Goal: Transaction & Acquisition: Purchase product/service

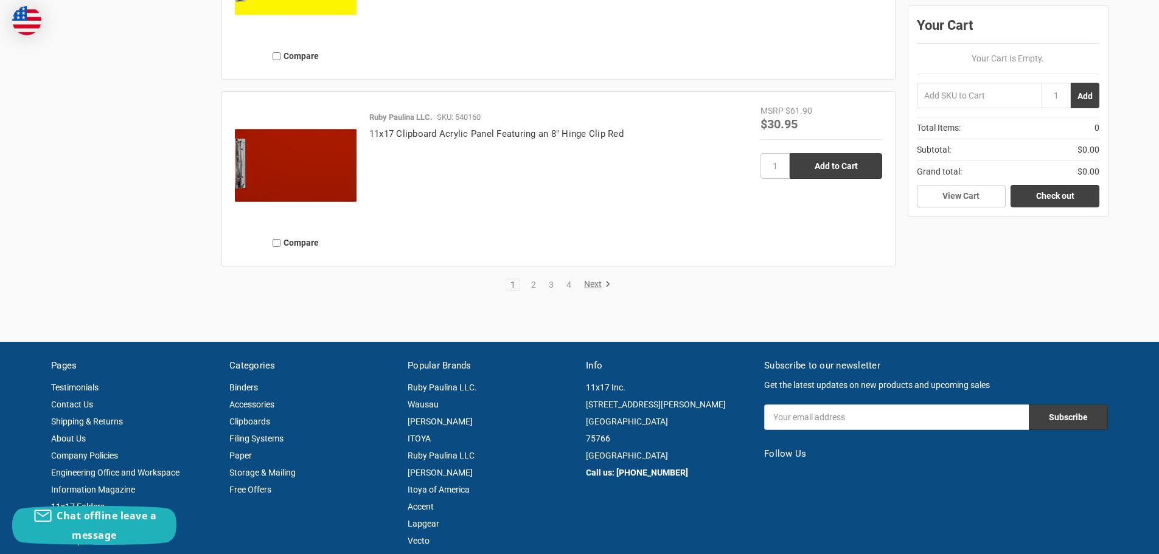
scroll to position [2860, 0]
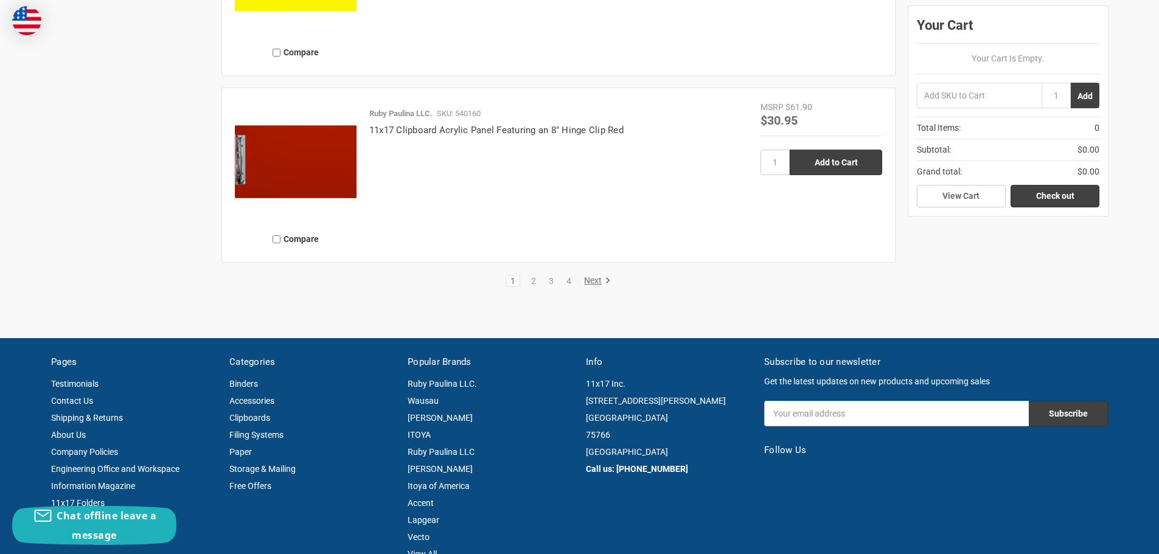
click at [598, 279] on link "Next" at bounding box center [595, 281] width 31 height 11
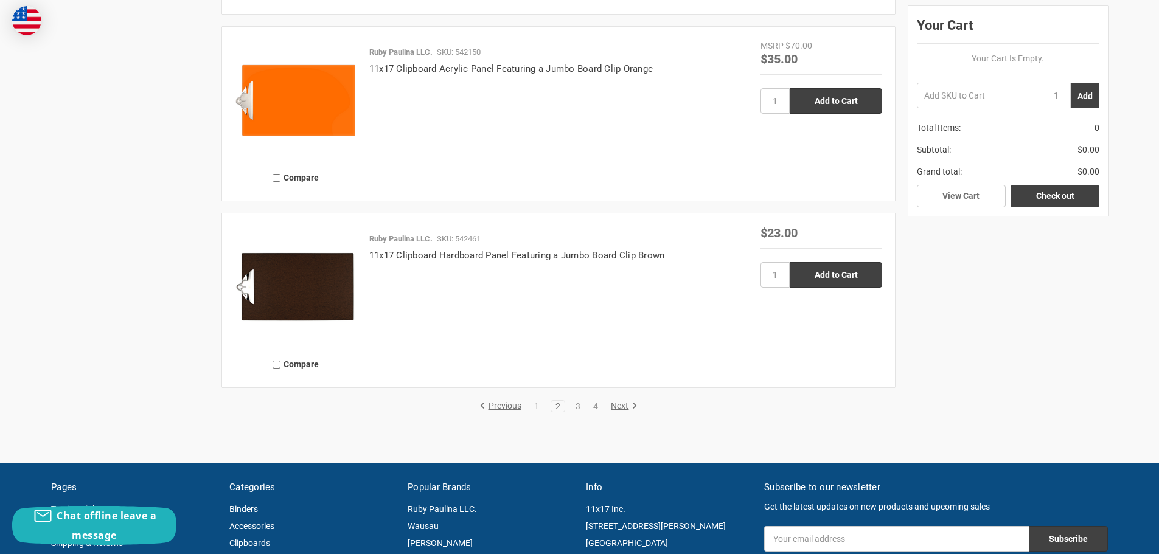
scroll to position [2738, 0]
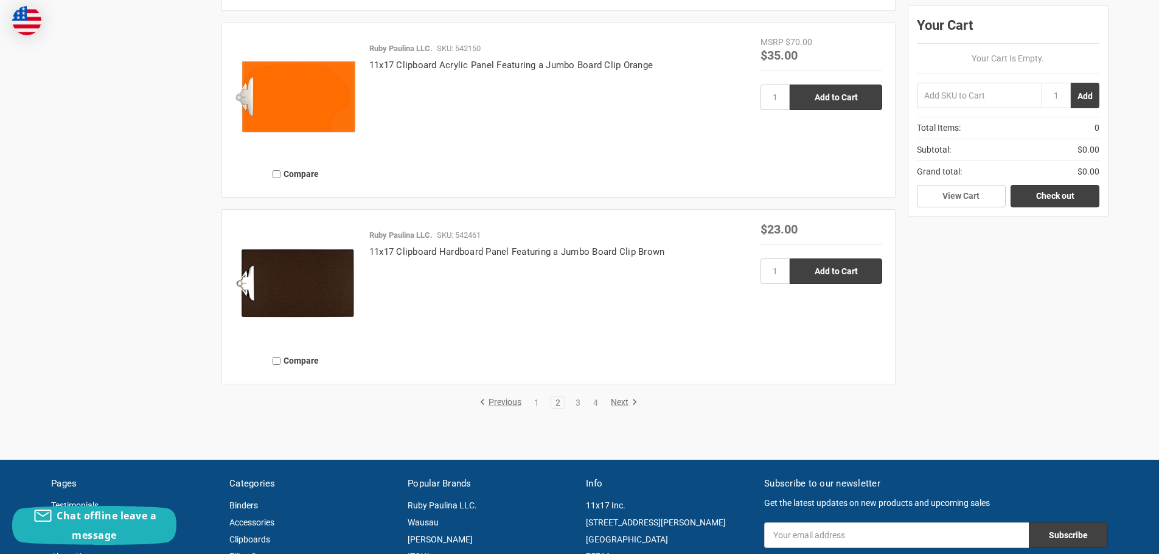
click at [624, 402] on link "Next" at bounding box center [622, 402] width 31 height 11
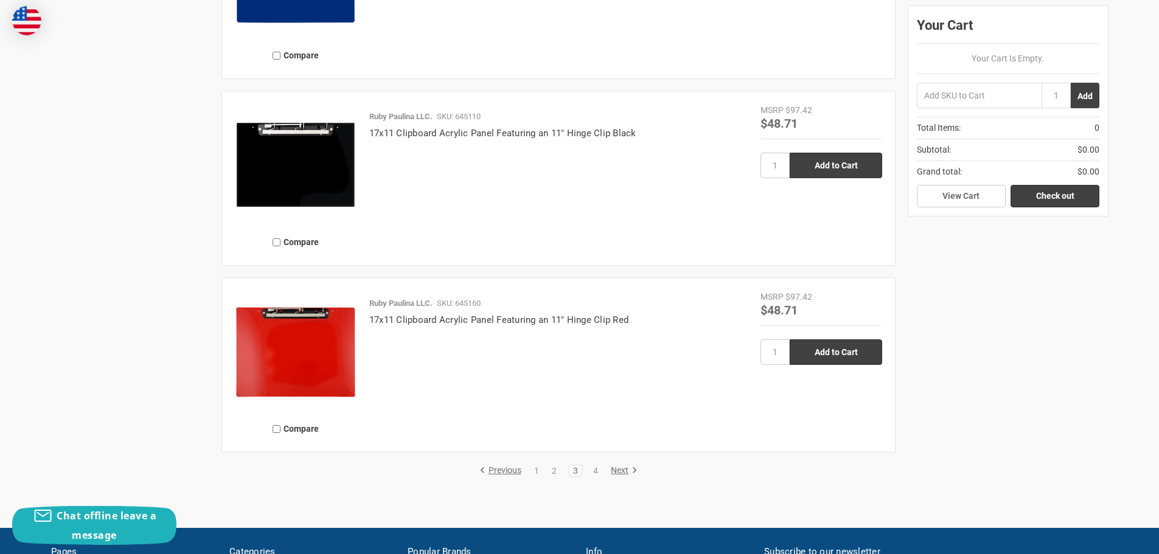
scroll to position [2738, 0]
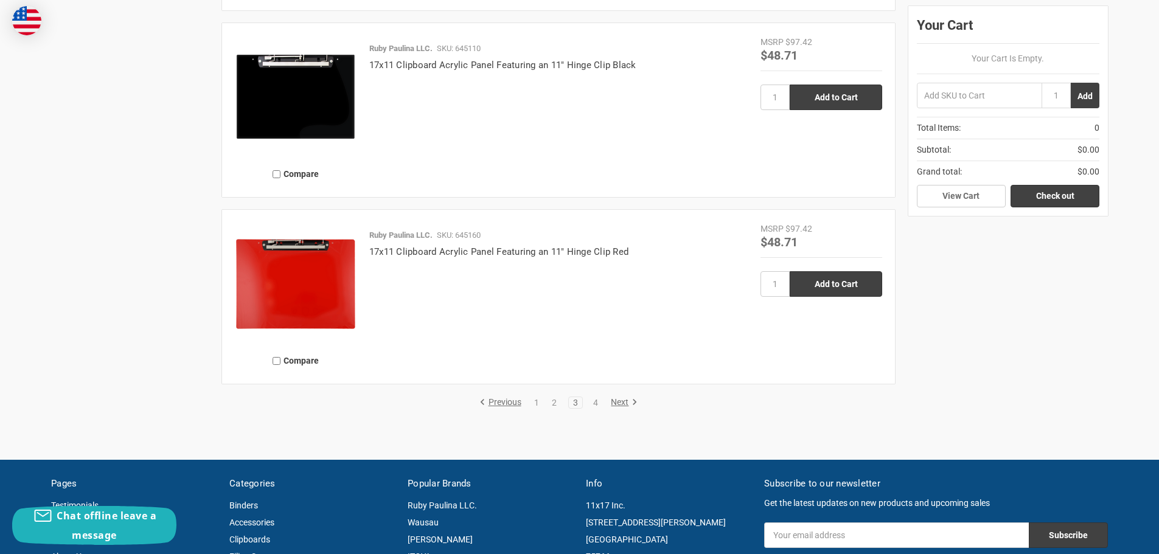
click at [626, 400] on link "Next" at bounding box center [622, 402] width 31 height 11
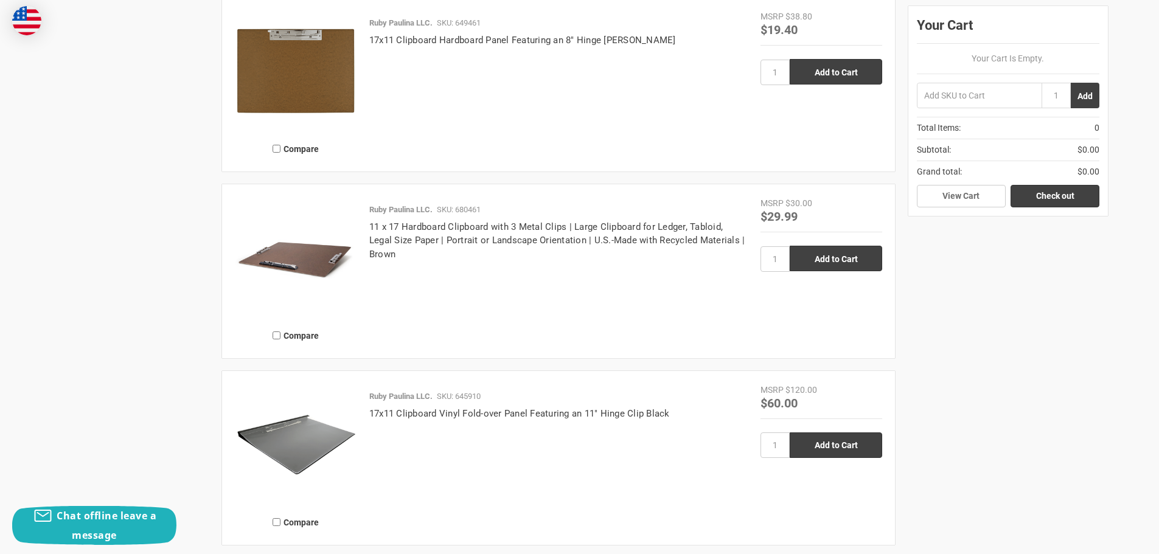
scroll to position [1582, 0]
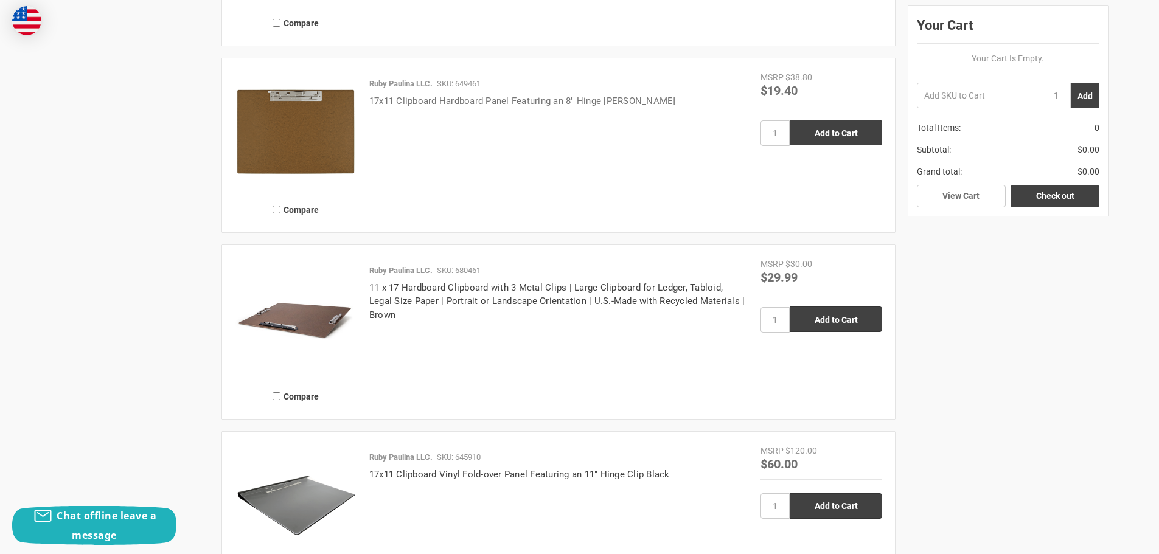
click at [417, 102] on link "17x11 Clipboard Hardboard Panel Featuring an 8" Hinge [PERSON_NAME]" at bounding box center [522, 101] width 307 height 11
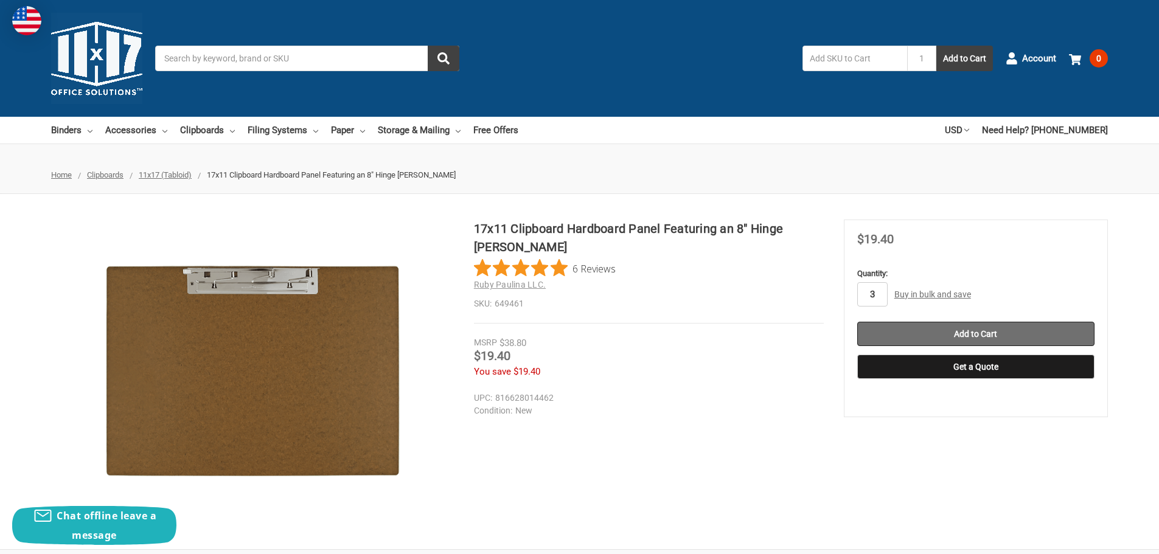
type input "3"
click at [971, 334] on input "Add to Cart" at bounding box center [975, 334] width 237 height 24
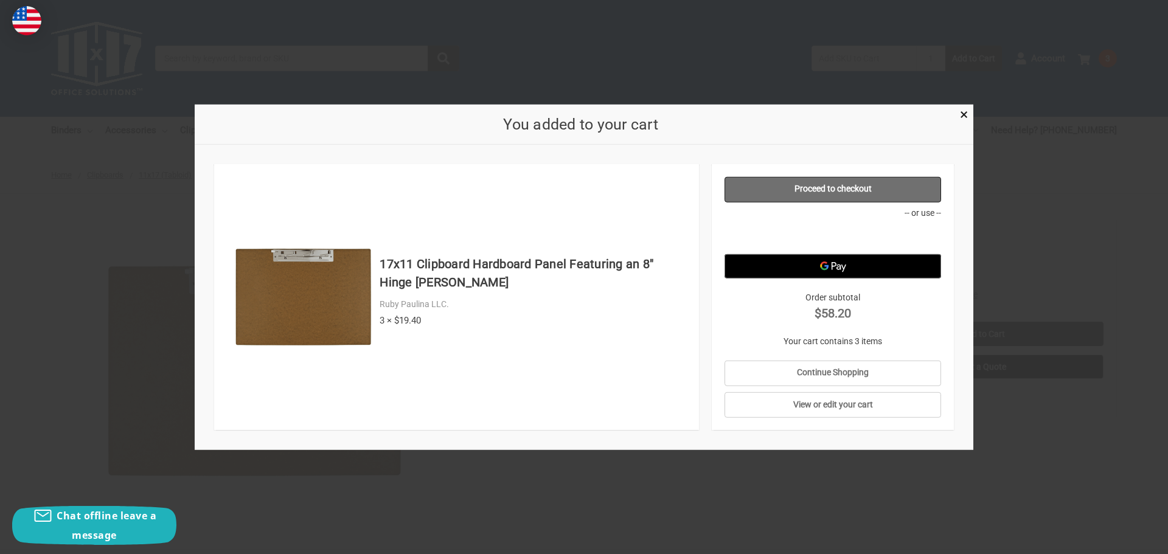
click at [845, 195] on link "Proceed to checkout" at bounding box center [833, 189] width 217 height 26
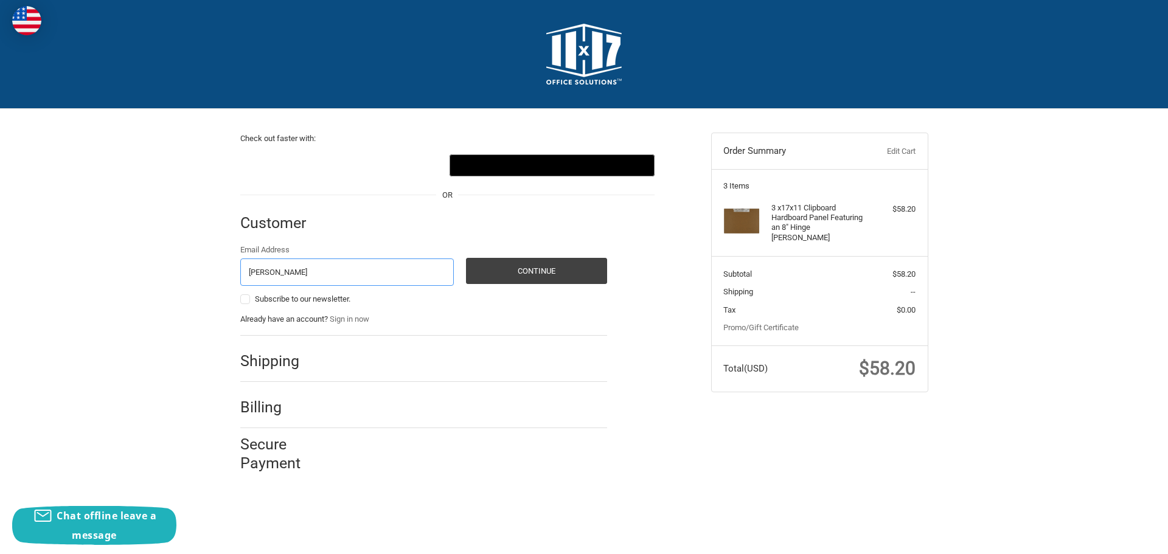
type input "saulmon@teneyckla.com"
click at [292, 363] on h2 "Shipping" at bounding box center [275, 361] width 71 height 19
click at [266, 360] on h2 "Shipping" at bounding box center [275, 361] width 71 height 19
click at [546, 269] on button "Continue" at bounding box center [536, 271] width 141 height 26
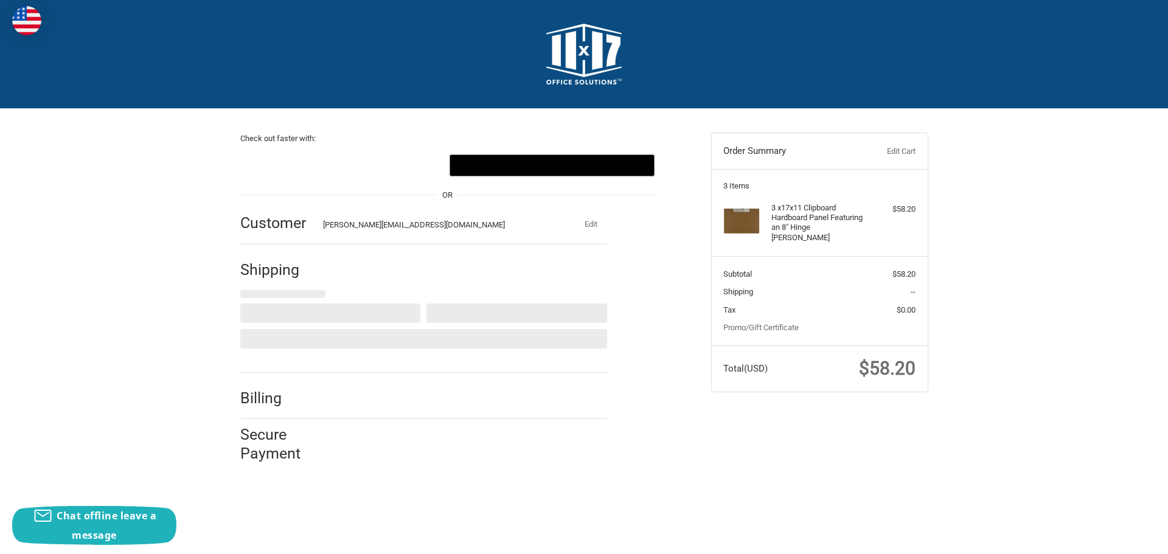
select select "US"
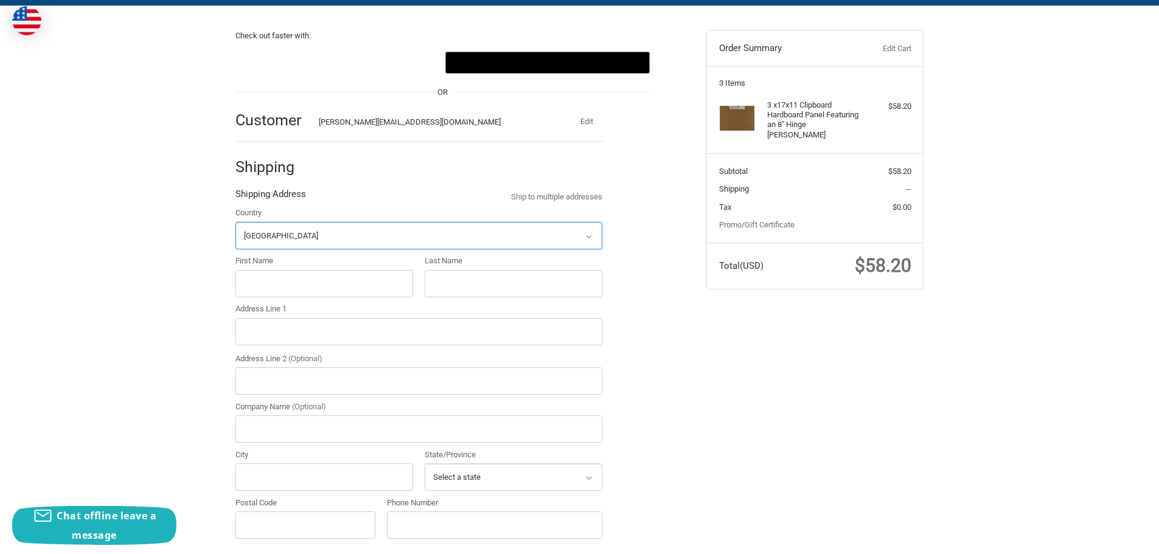
scroll to position [133, 0]
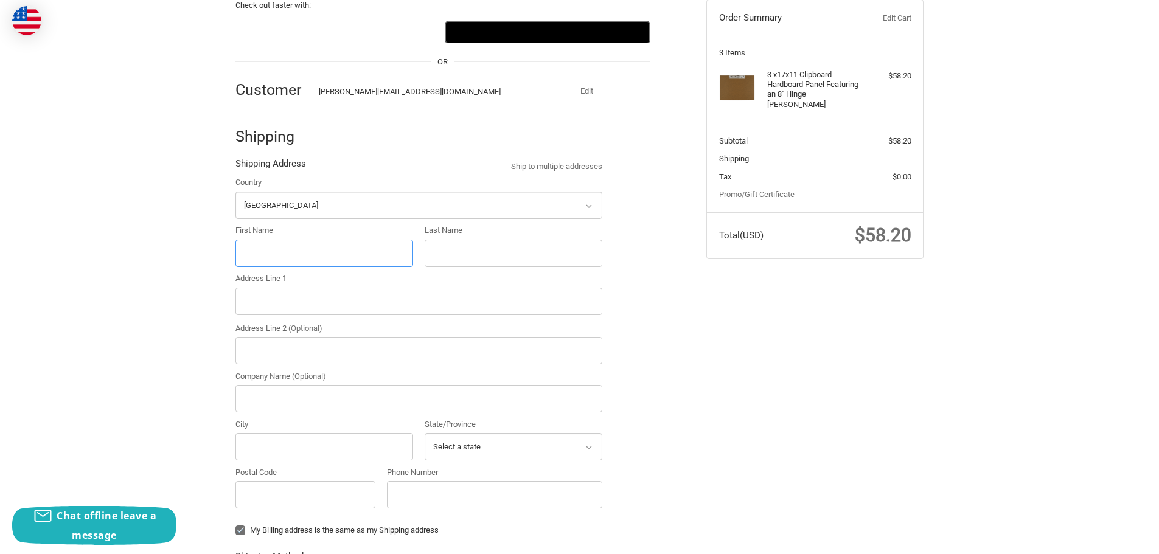
click at [301, 258] on input "First Name" at bounding box center [325, 253] width 178 height 27
type input "Stephanie"
type input "Saulmon"
type input "1224 East 12th St Ste 323"
type input "Ten Eyck Landscape Architects"
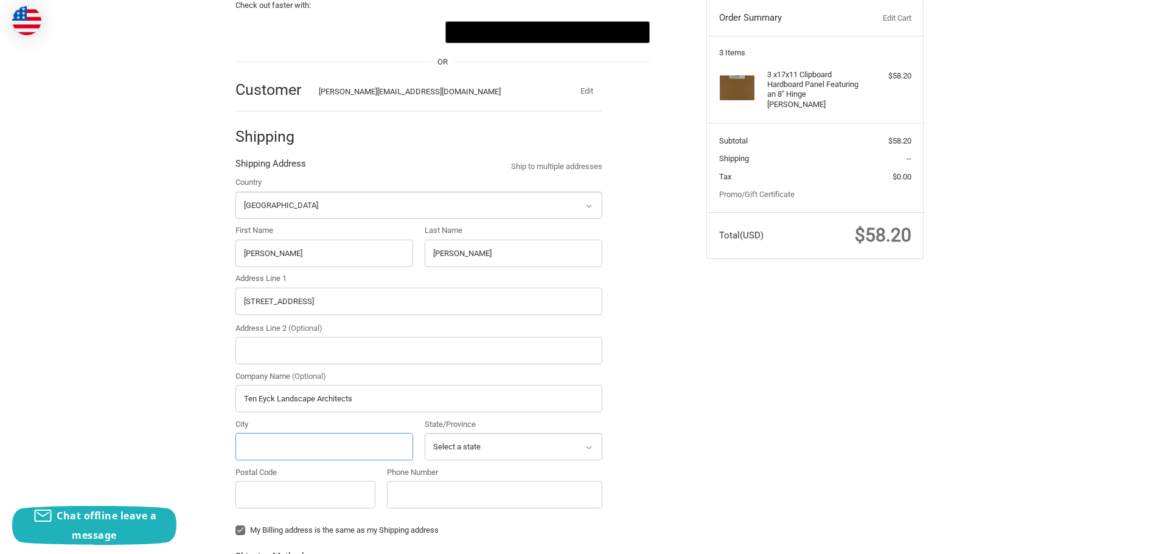
type input "Austin"
select select "[GEOGRAPHIC_DATA]"
type input "78702"
type input "3476617702"
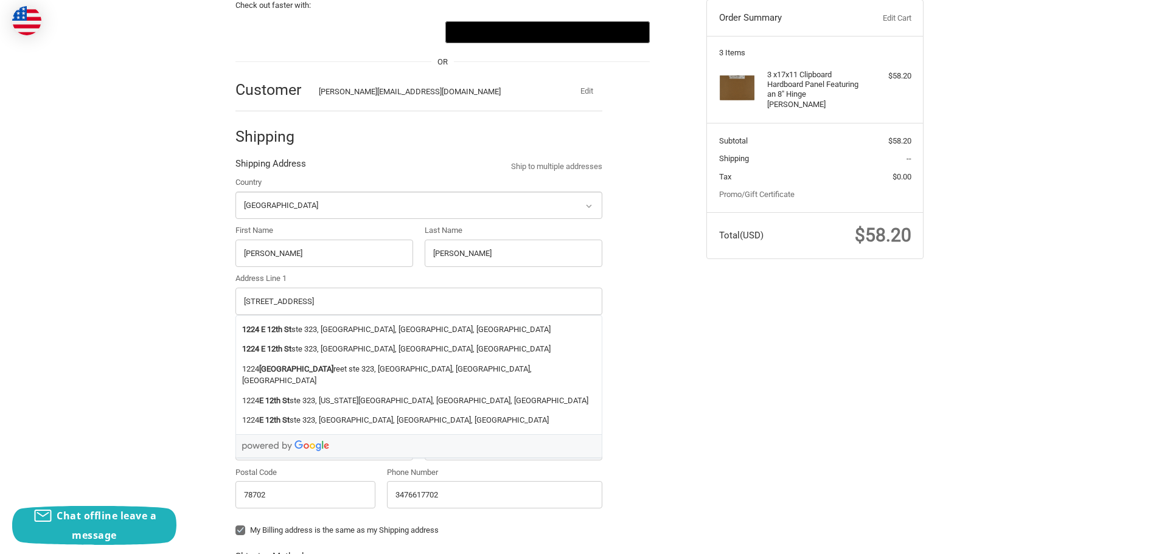
click at [699, 338] on div "Check out faster with: @import url(//fonts.googleapis.com/css?family=Google+San…" at bounding box center [580, 407] width 730 height 863
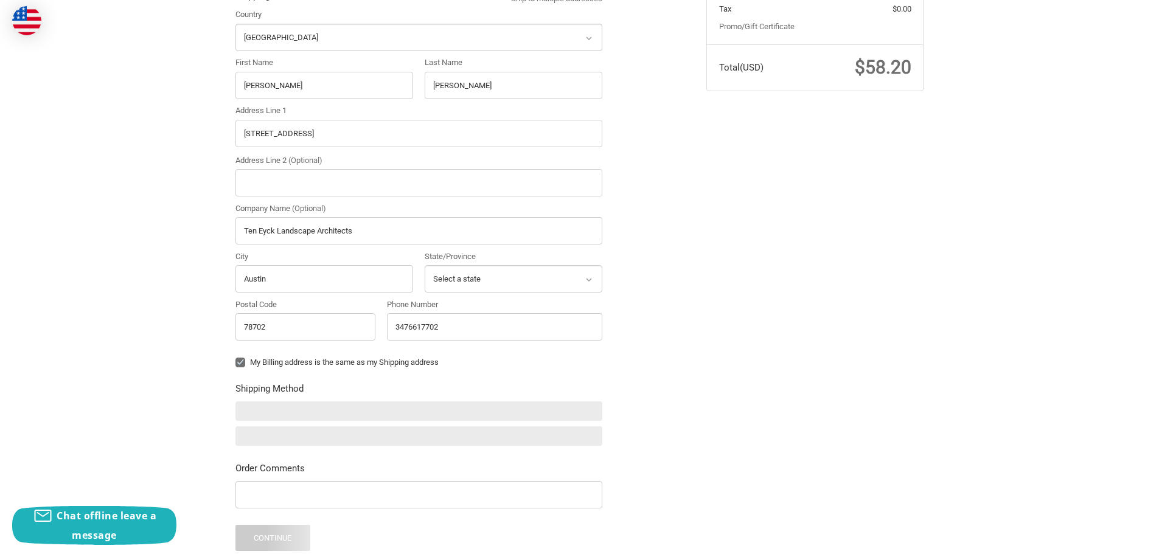
scroll to position [316, 0]
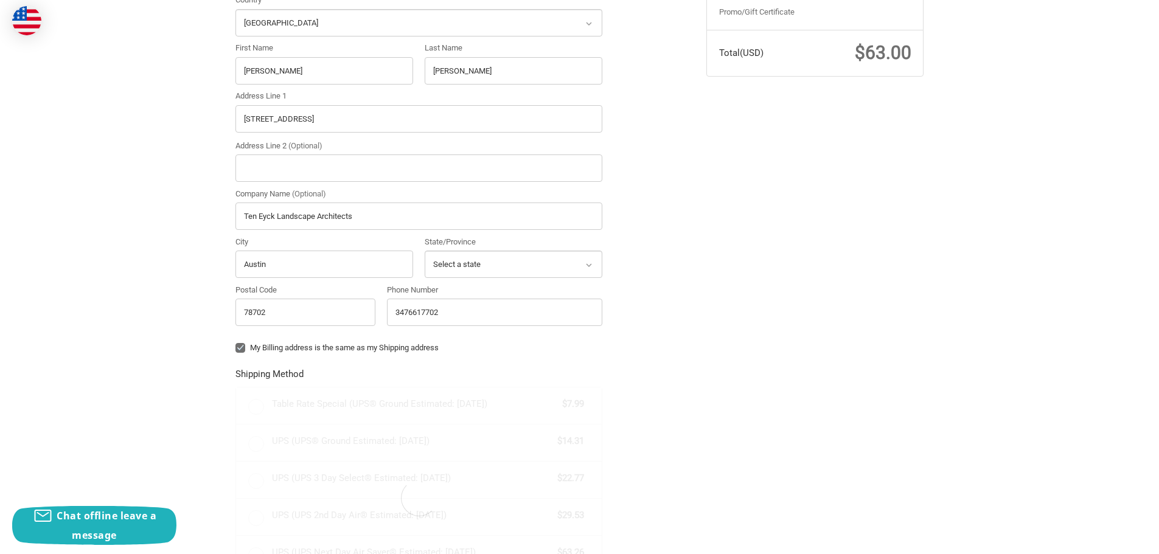
radio input "true"
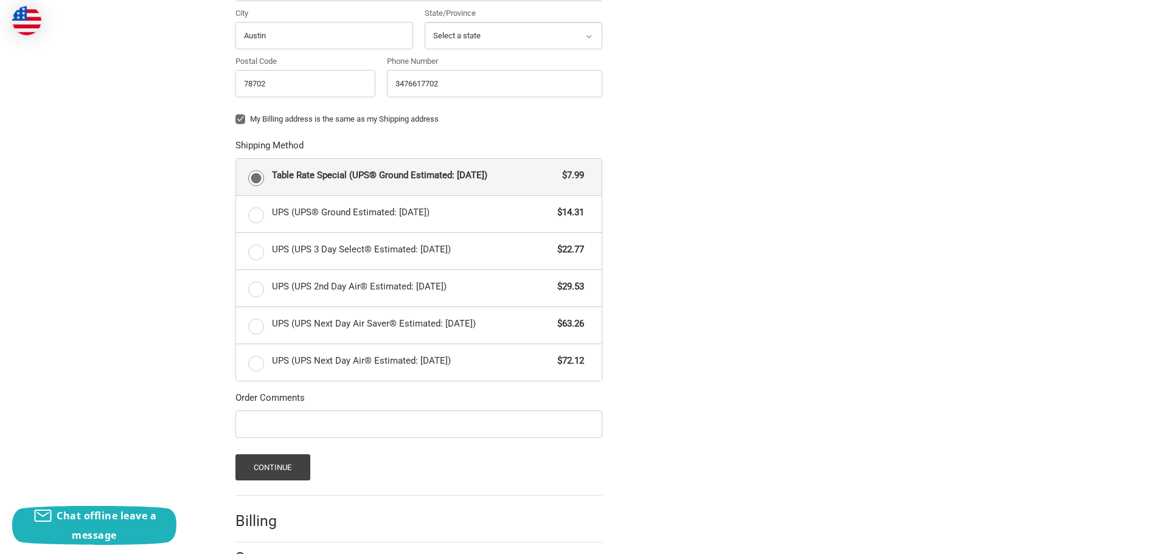
scroll to position [602, 0]
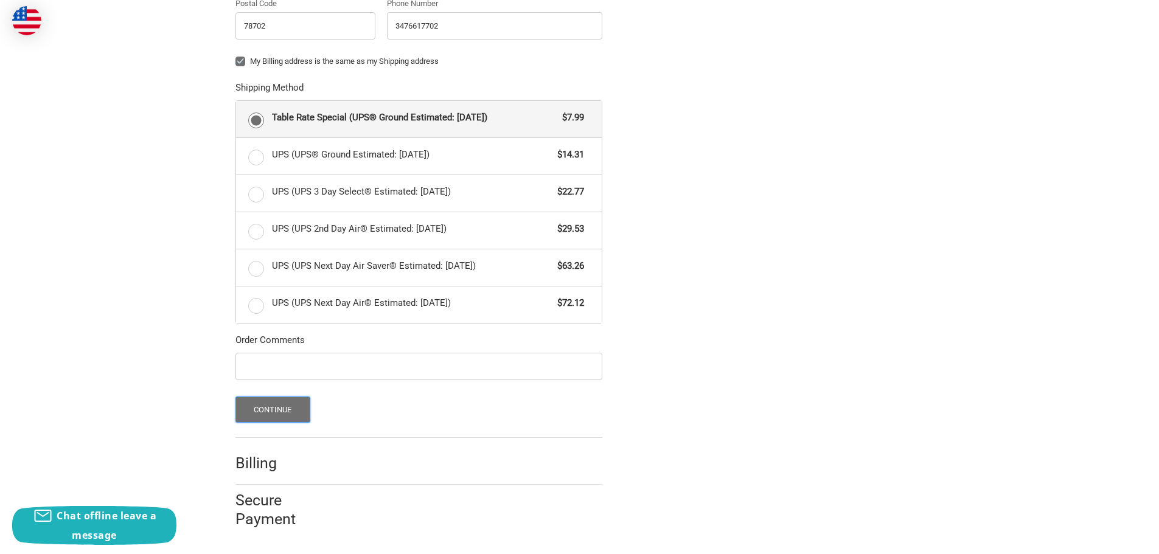
click at [285, 412] on button "Continue" at bounding box center [273, 410] width 75 height 26
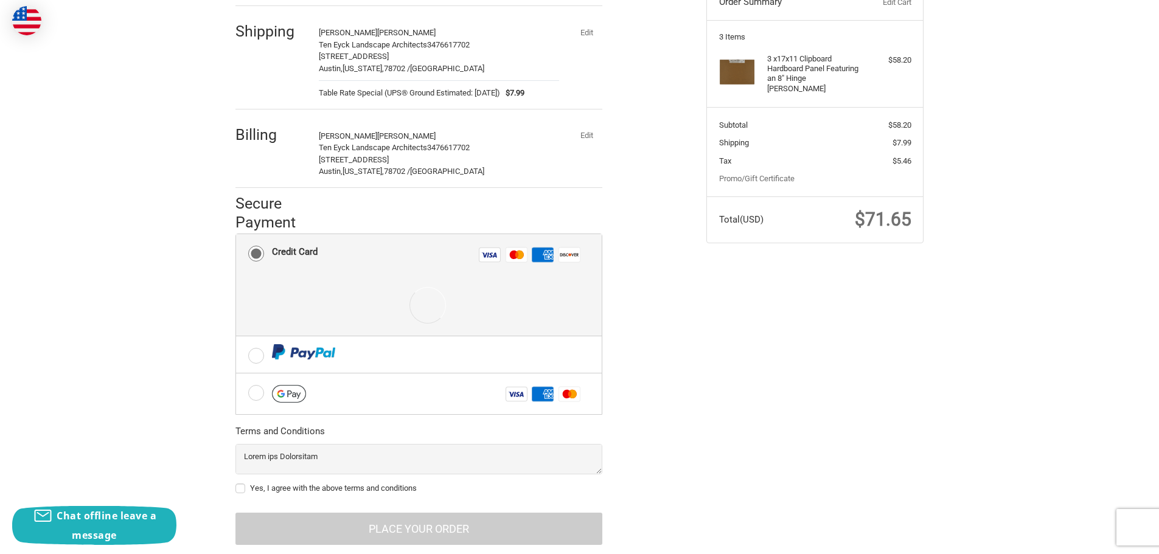
scroll to position [179, 0]
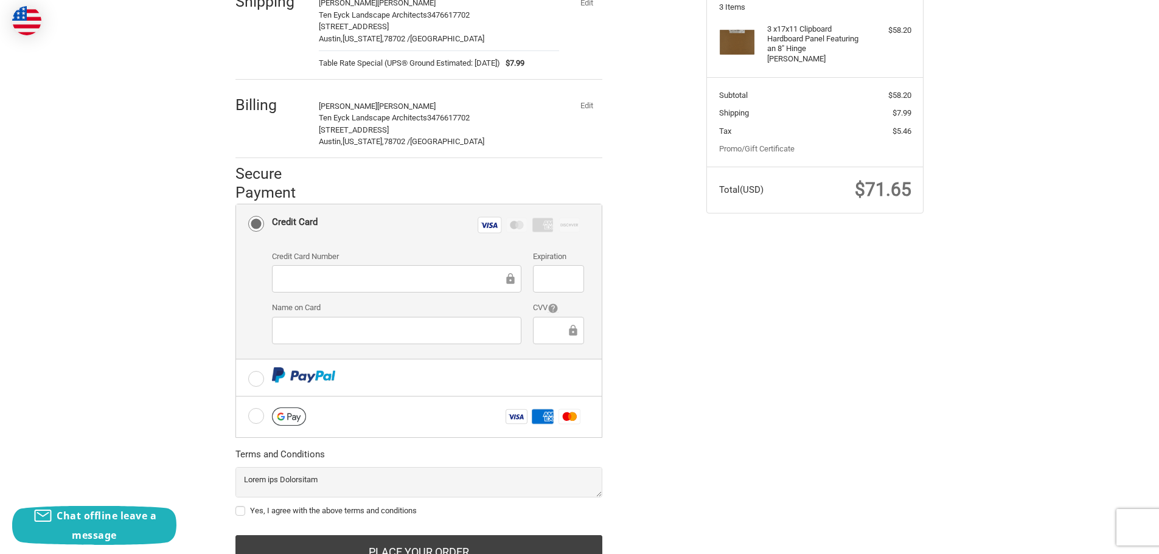
click at [552, 272] on iframe at bounding box center [558, 279] width 33 height 14
click at [864, 305] on div "Check out faster with: @import url(//fonts.googleapis.com/css?family=Google+San…" at bounding box center [580, 262] width 730 height 665
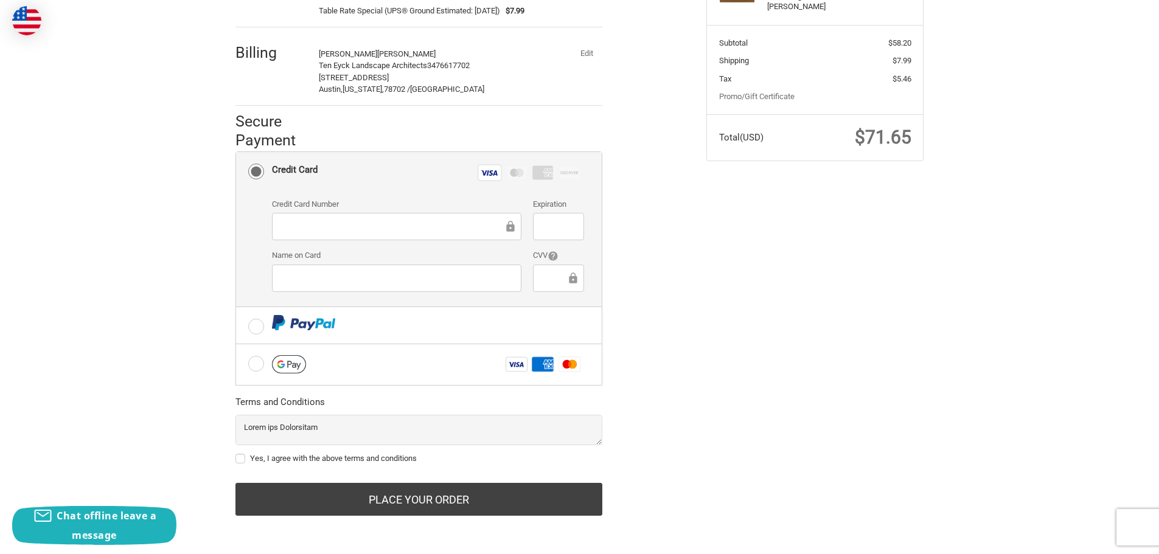
click at [337, 458] on label "Yes, I agree with the above terms and conditions" at bounding box center [419, 459] width 367 height 10
click at [236, 453] on input "Yes, I agree with the above terms and conditions" at bounding box center [236, 453] width 1 height 1
checkbox input "true"
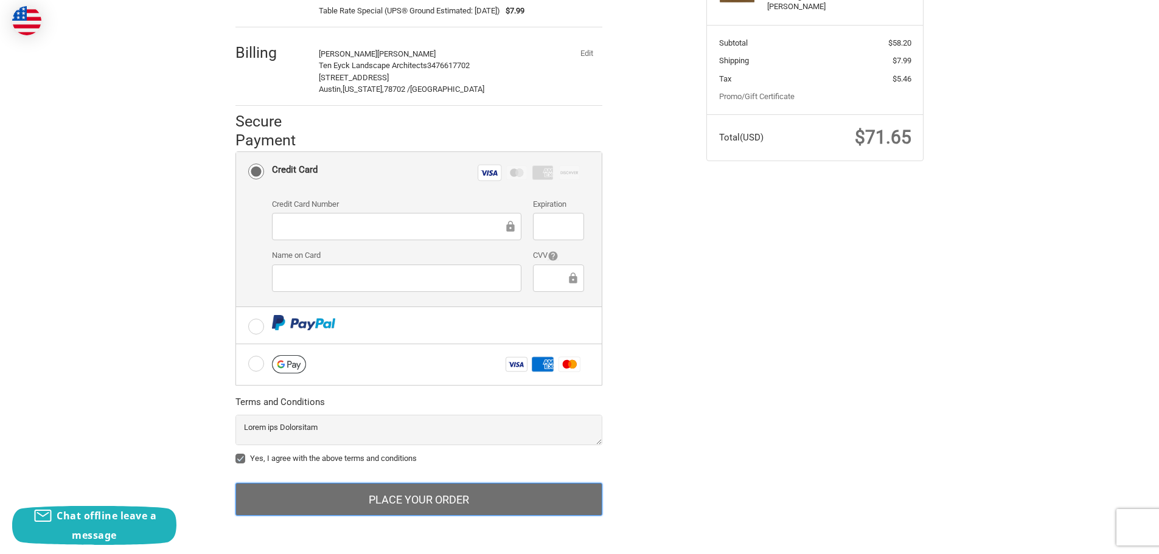
click at [405, 501] on button "Place Your Order" at bounding box center [419, 499] width 367 height 33
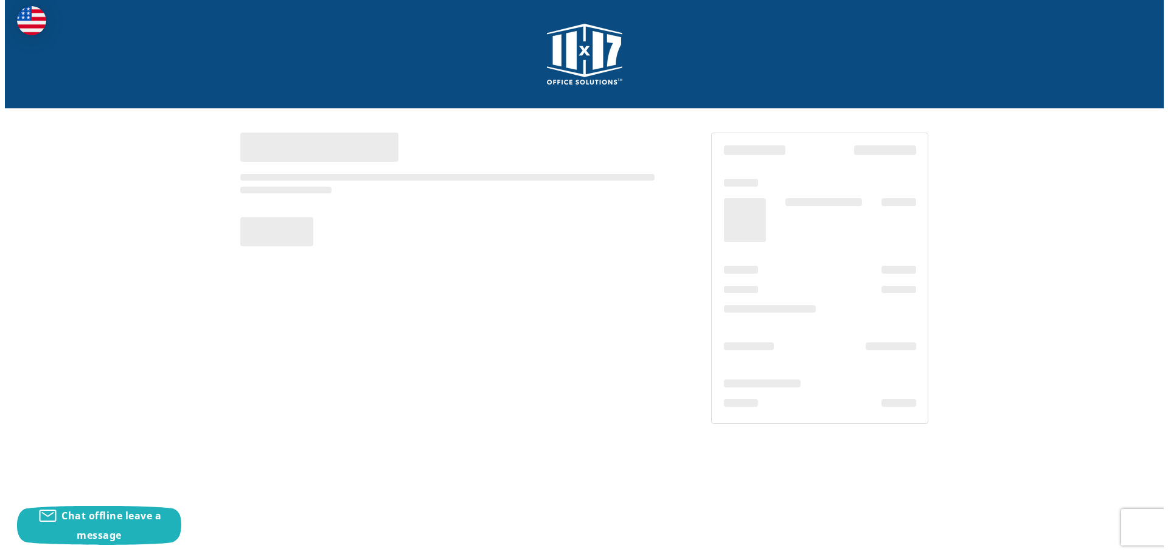
scroll to position [0, 0]
